Goal: Task Accomplishment & Management: Manage account settings

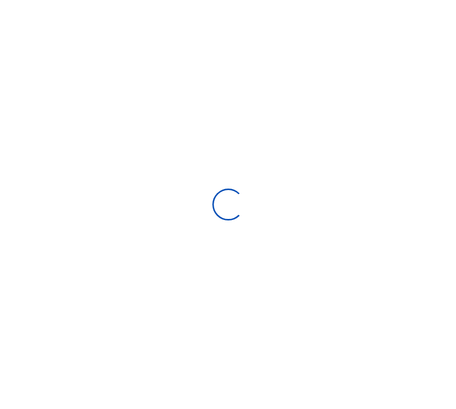
click at [303, 164] on div at bounding box center [228, 204] width 456 height 409
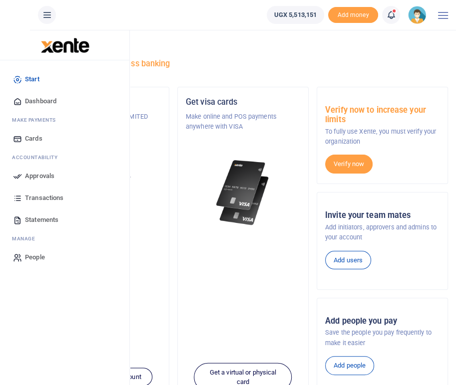
click at [33, 174] on span "Approvals" at bounding box center [39, 176] width 29 height 10
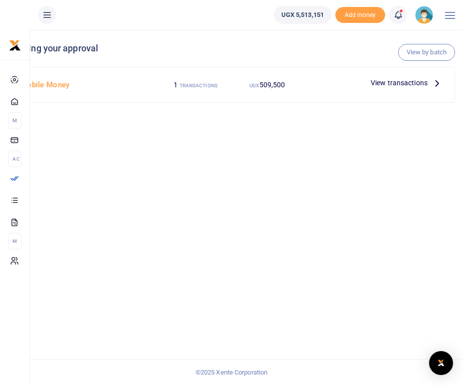
click at [329, 168] on div "View by batch Pending your approval Mobile Money 1 TRANSACTIONS UGX 509,500 Vie…" at bounding box center [231, 207] width 463 height 355
click at [399, 83] on span "View transactions" at bounding box center [399, 82] width 57 height 11
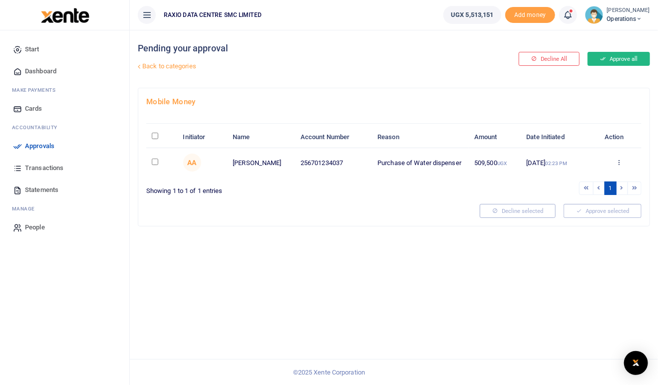
click at [463, 59] on button "Approve all" at bounding box center [619, 59] width 62 height 14
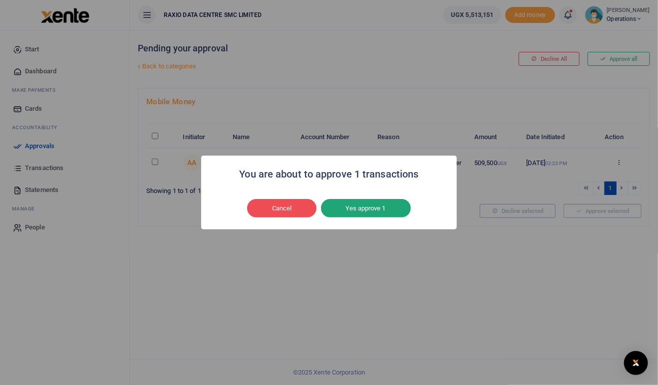
click at [367, 204] on button "Yes approve 1" at bounding box center [366, 208] width 90 height 19
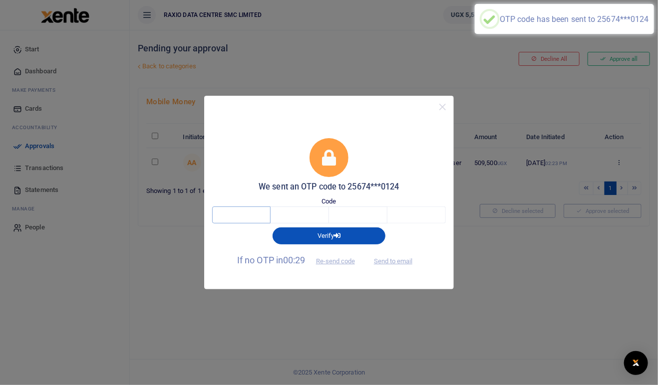
click at [236, 214] on input "text" at bounding box center [241, 215] width 58 height 17
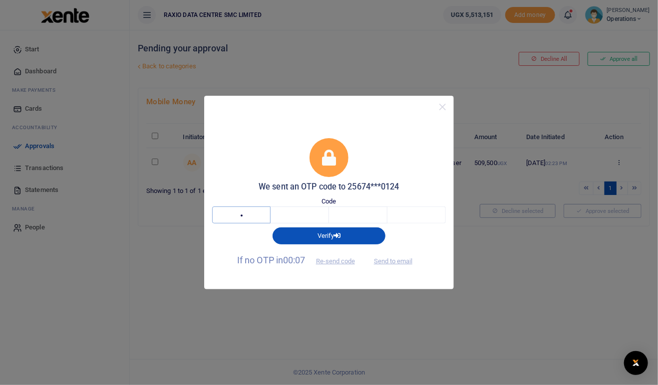
type input "1"
type input "0"
type input "8"
type input "9"
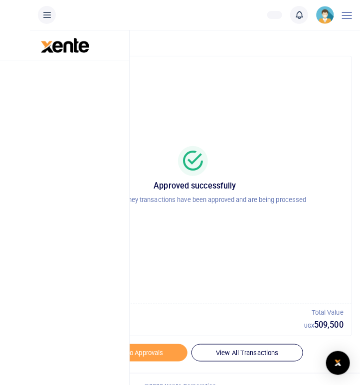
click at [236, 93] on div "Approved successfully Your Mobile Money transactions have been approved and are…" at bounding box center [195, 179] width 290 height 231
